Goal: Find specific page/section: Find specific page/section

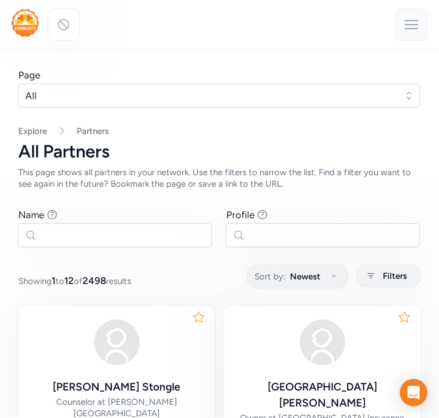
click at [412, 28] on icon at bounding box center [411, 24] width 18 height 18
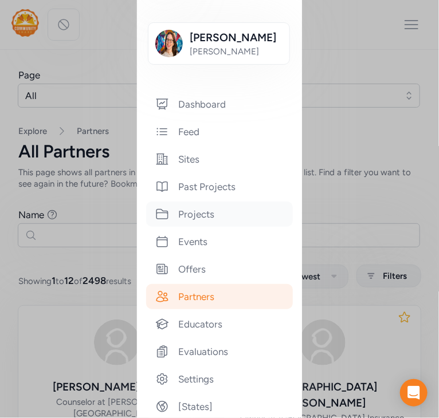
scroll to position [159, 0]
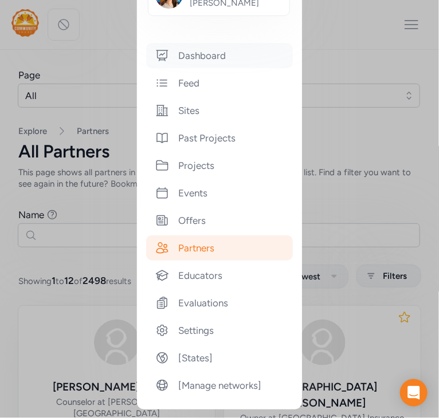
click at [212, 56] on div "Dashboard" at bounding box center [219, 55] width 147 height 25
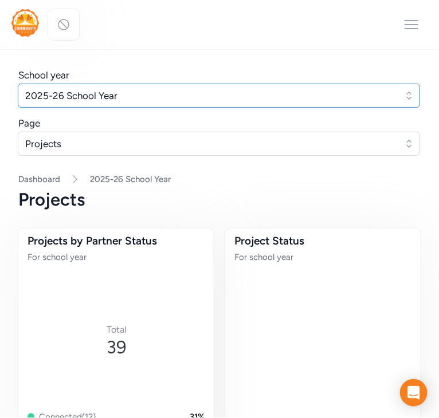
click at [160, 95] on span "2025-26 School Year" at bounding box center [210, 96] width 371 height 14
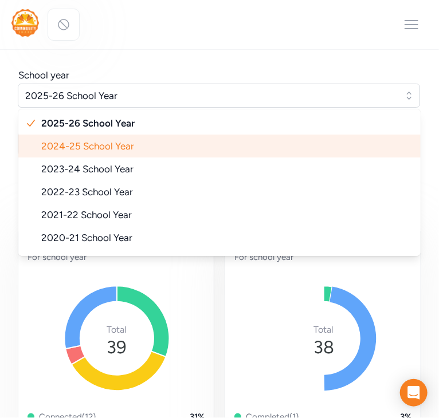
click at [124, 152] on li "2024-25 School Year" at bounding box center [219, 146] width 402 height 23
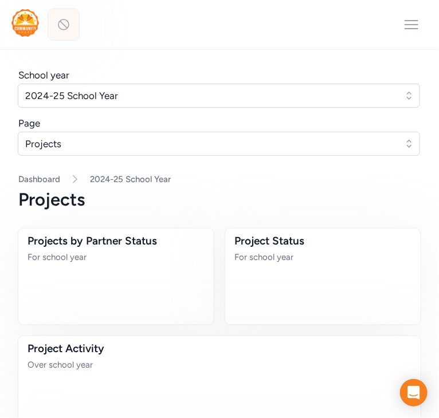
click at [69, 25] on icon at bounding box center [63, 24] width 10 height 10
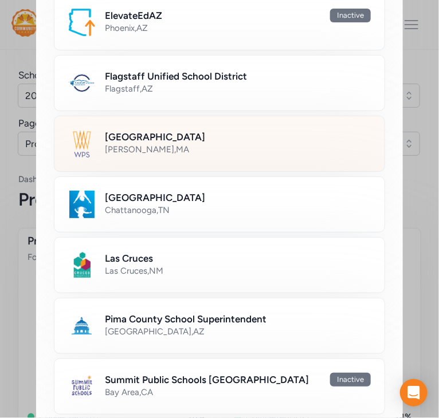
scroll to position [484, 0]
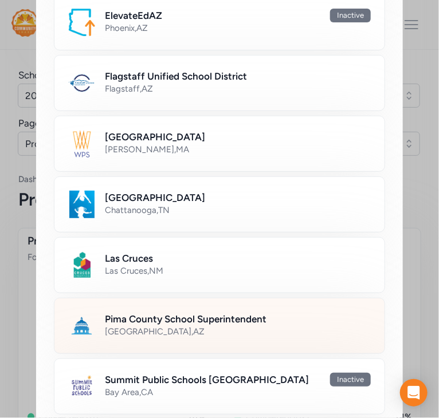
click at [281, 312] on div "Pima County School Superintendent" at bounding box center [238, 319] width 266 height 14
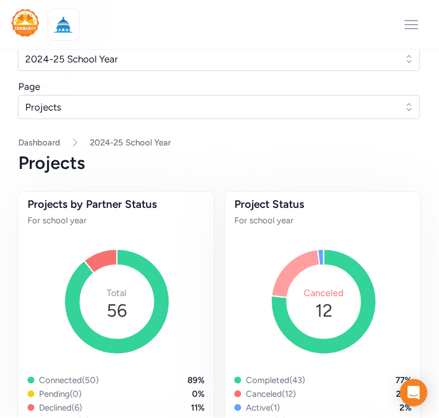
scroll to position [40, 0]
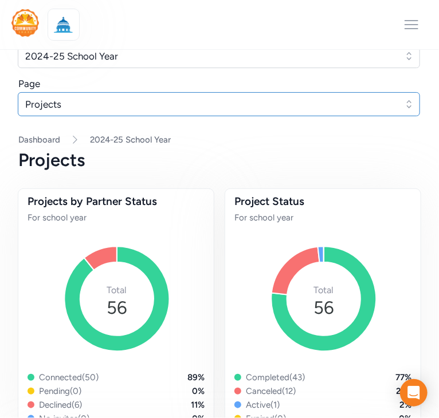
click at [65, 111] on button "Projects" at bounding box center [219, 104] width 402 height 24
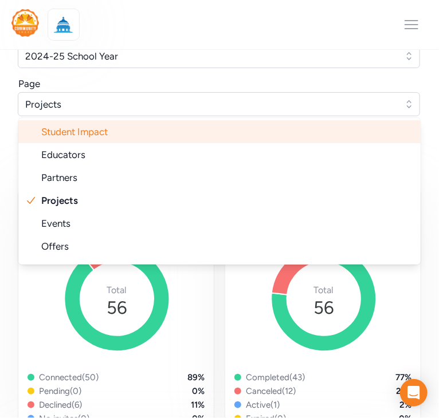
click at [89, 136] on span "Student Impact" at bounding box center [74, 131] width 66 height 11
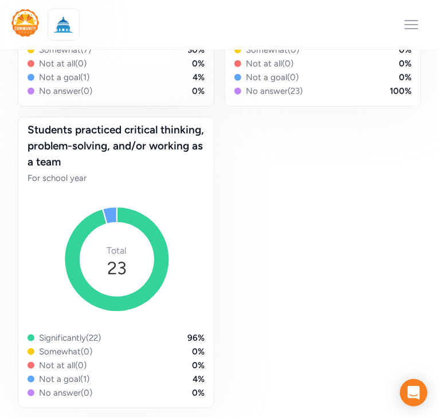
scroll to position [1286, 0]
